Goal: Navigation & Orientation: Find specific page/section

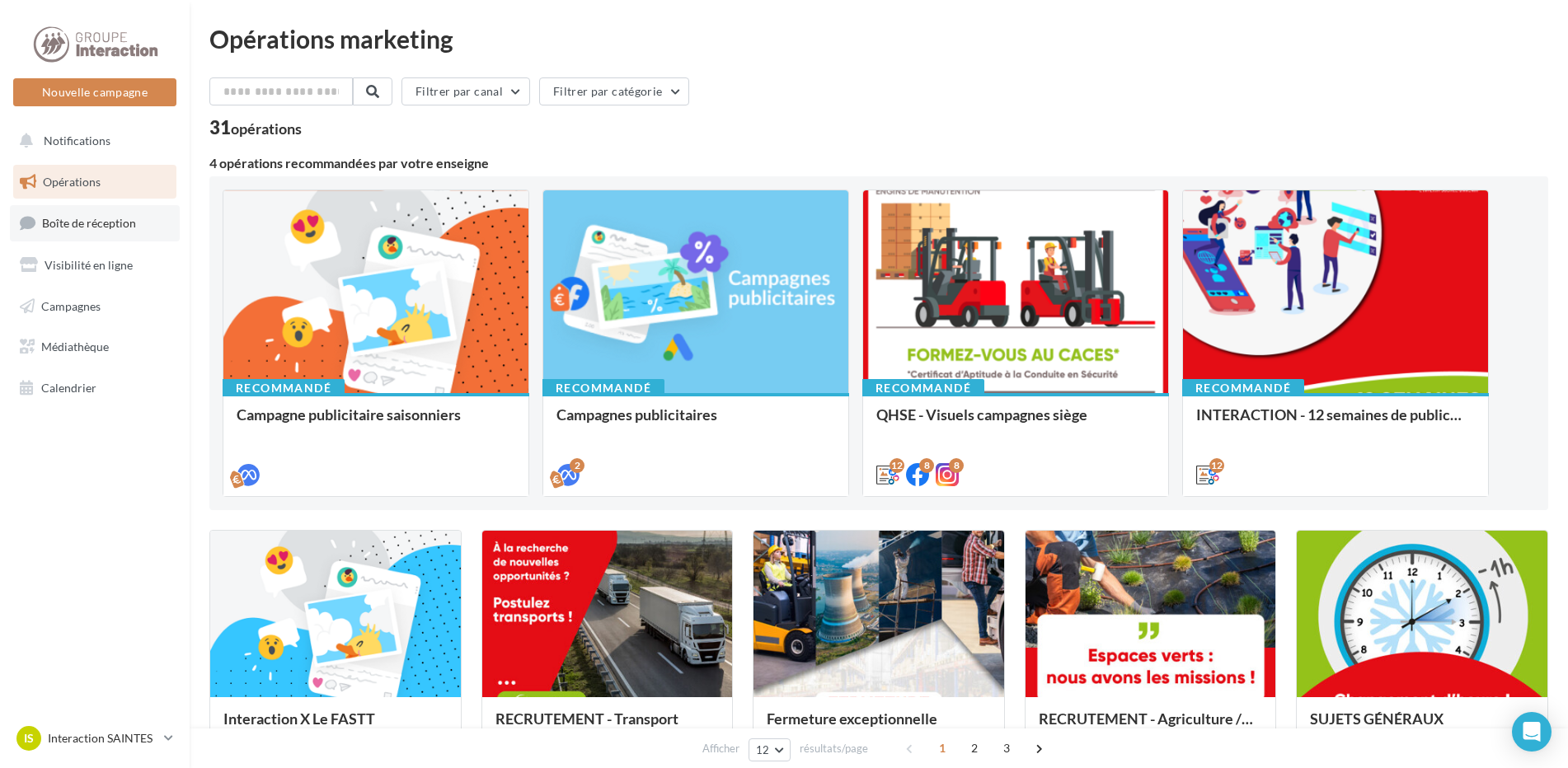
click at [78, 227] on span "Boîte de réception" at bounding box center [89, 223] width 94 height 14
